Goal: Transaction & Acquisition: Purchase product/service

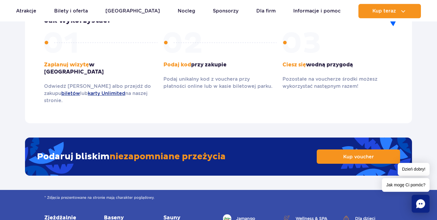
scroll to position [911, 0]
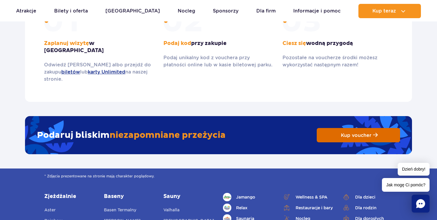
click at [348, 132] on span "Kup voucher" at bounding box center [356, 135] width 31 height 6
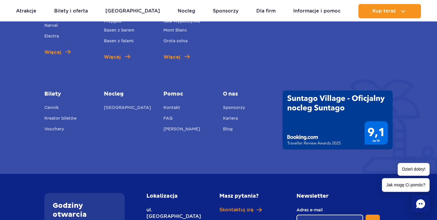
scroll to position [1131, 0]
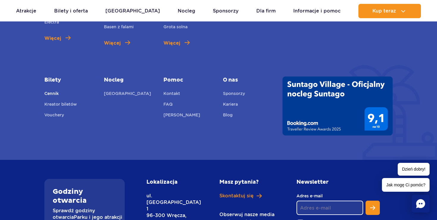
click at [52, 90] on link "Cennik" at bounding box center [51, 94] width 14 height 8
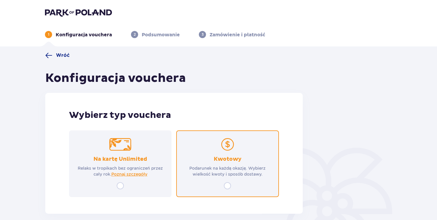
click at [229, 185] on input "radio" at bounding box center [227, 185] width 7 height 7
radio input "true"
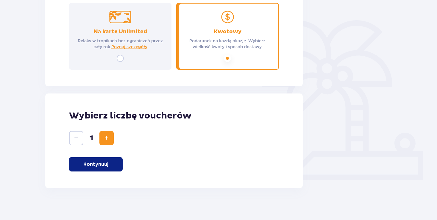
scroll to position [131, 0]
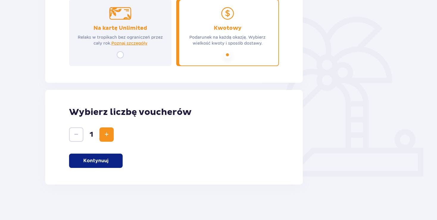
click at [97, 160] on p "Kontynuuj" at bounding box center [95, 160] width 25 height 7
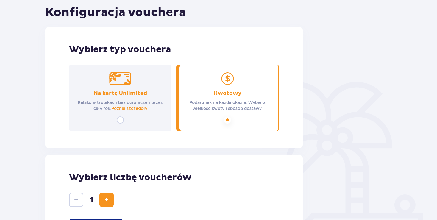
scroll to position [0, 0]
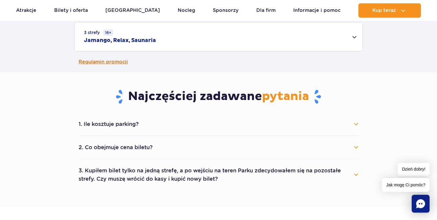
scroll to position [283, 0]
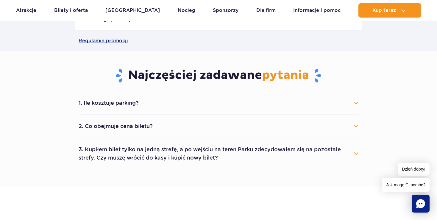
click at [357, 126] on button "2. Co obejmuje cena biletu?" at bounding box center [219, 126] width 280 height 13
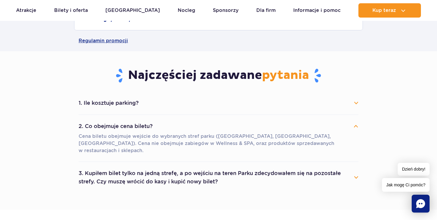
click at [356, 169] on button "3. Kupiłem bilet tylko na jedną strefę, a po wejściu na teren Parku zdecydowałe…" at bounding box center [219, 177] width 280 height 21
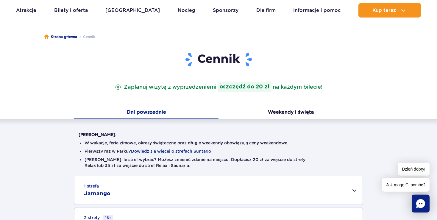
scroll to position [31, 0]
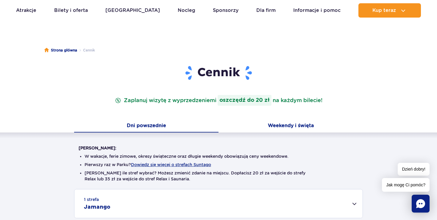
click at [293, 124] on button "Weekendy i święta" at bounding box center [290, 126] width 144 height 13
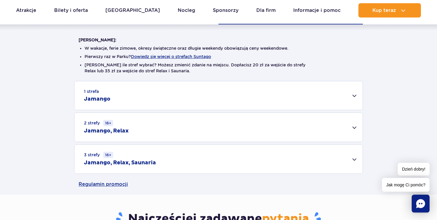
scroll to position [157, 0]
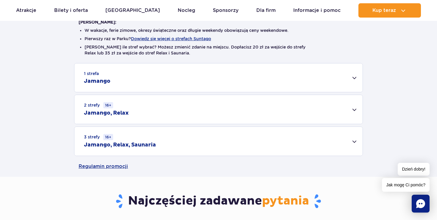
click at [353, 79] on div "1 strefa Jamango" at bounding box center [218, 77] width 288 height 29
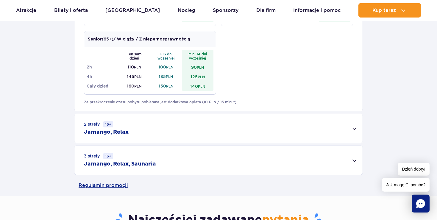
scroll to position [408, 0]
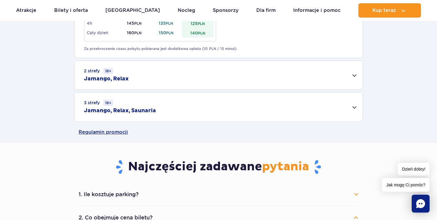
click at [355, 76] on div "2 strefy 16+ Jamango, Relax" at bounding box center [218, 75] width 288 height 29
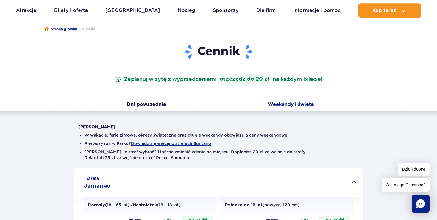
scroll to position [0, 0]
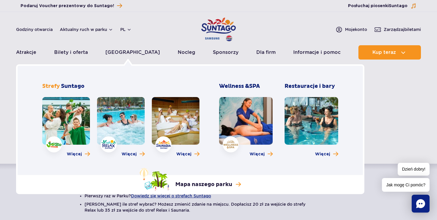
click at [124, 124] on link at bounding box center [121, 121] width 48 height 48
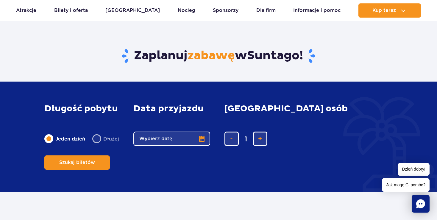
scroll to position [817, 0]
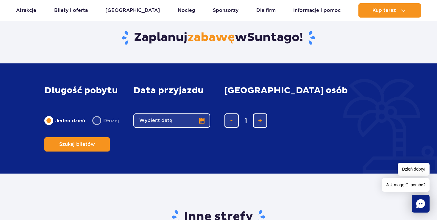
click at [97, 127] on label "Dłużej" at bounding box center [105, 120] width 27 height 13
click at [97, 127] on input "Dłużej" at bounding box center [95, 126] width 7 height 1
radio input "false"
radio input "true"
click at [201, 128] on button "Wybierz datę" at bounding box center [171, 120] width 77 height 14
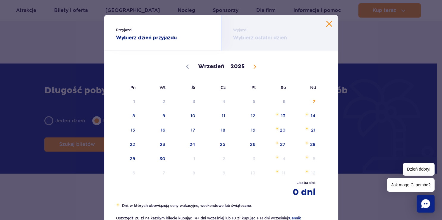
click at [327, 21] on div "Wyjazd Wybierz ostatni dzień" at bounding box center [279, 33] width 117 height 36
click at [328, 24] on button "Zamknij kalendarz" at bounding box center [329, 24] width 6 height 6
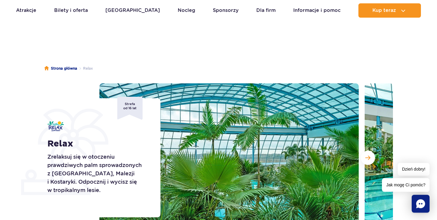
scroll to position [0, 0]
